Goal: Task Accomplishment & Management: Use online tool/utility

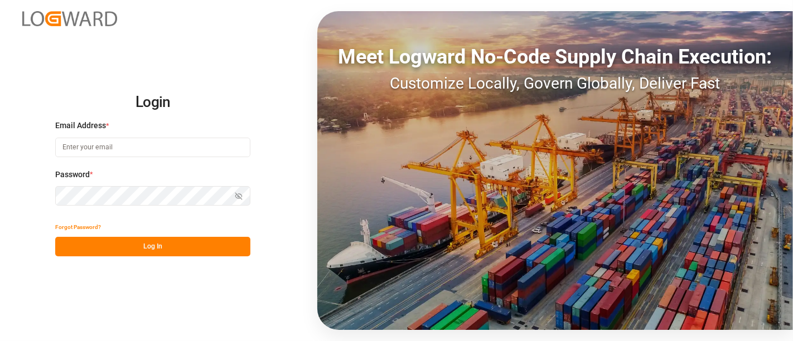
click at [121, 140] on input at bounding box center [152, 148] width 195 height 20
type input "[PERSON_NAME][DOMAIN_NAME][EMAIL_ADDRESS][DOMAIN_NAME]"
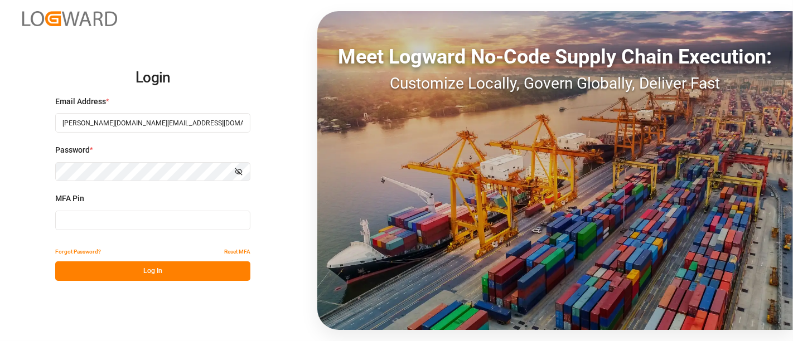
type input "585002"
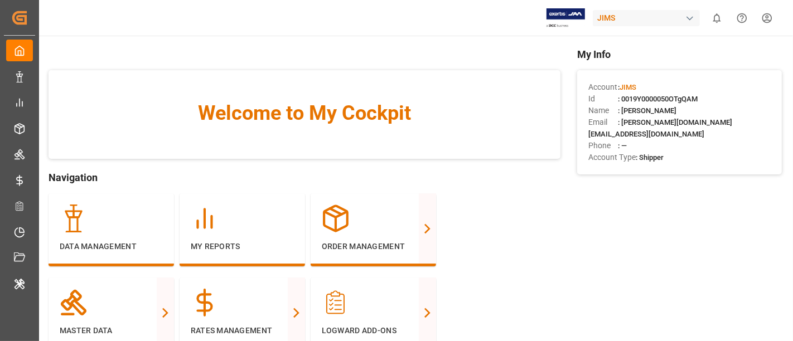
click at [691, 18] on div "button" at bounding box center [689, 18] width 11 height 11
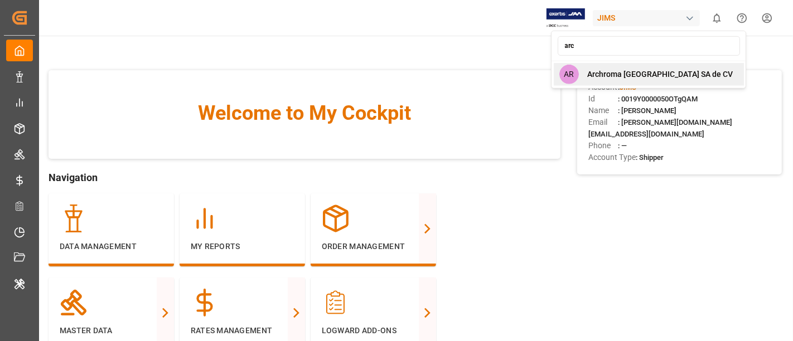
type input "arc"
click at [646, 82] on div "AR Archroma [GEOGRAPHIC_DATA] SA de CV" at bounding box center [649, 74] width 190 height 23
